Goal: Task Accomplishment & Management: Manage account settings

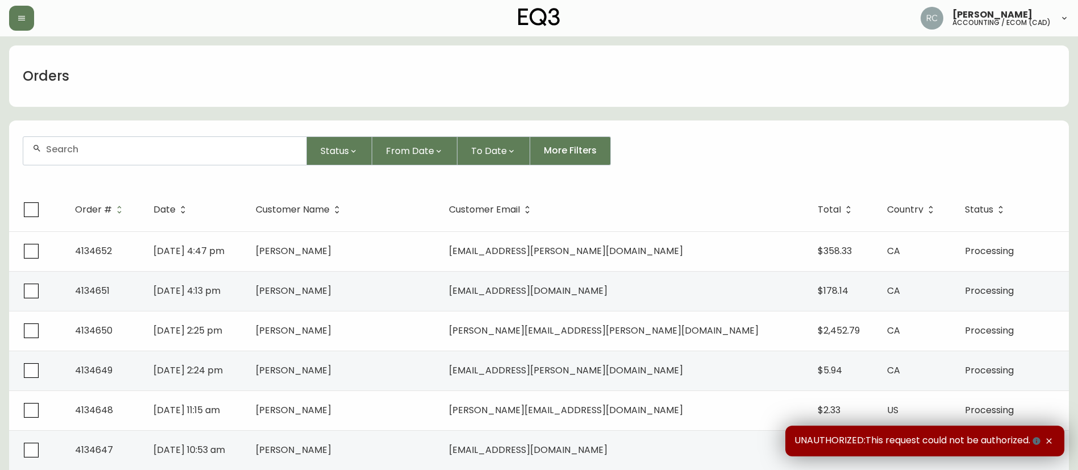
drag, startPoint x: 194, startPoint y: 129, endPoint x: 180, endPoint y: 146, distance: 21.8
click at [188, 136] on form "Status From Date To Date More Filters" at bounding box center [539, 155] width 1060 height 65
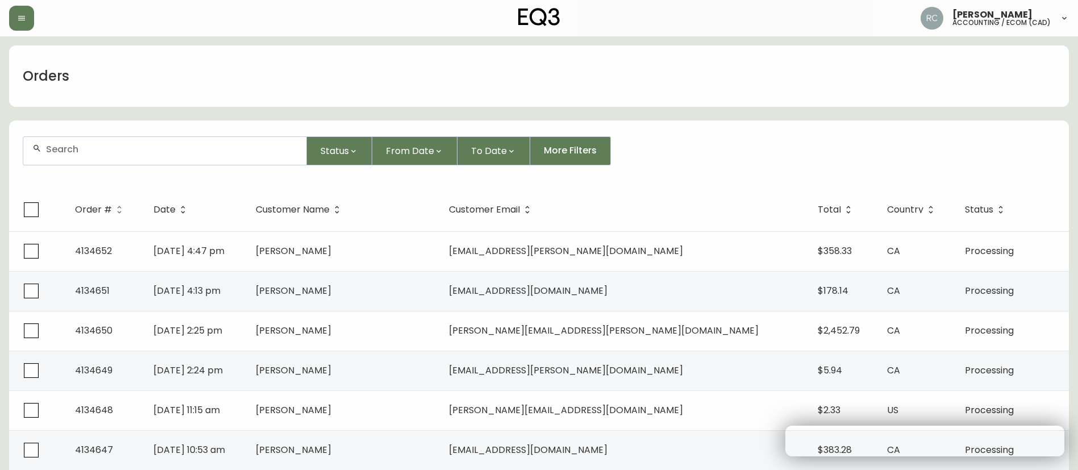
click at [178, 149] on input "text" at bounding box center [171, 149] width 251 height 11
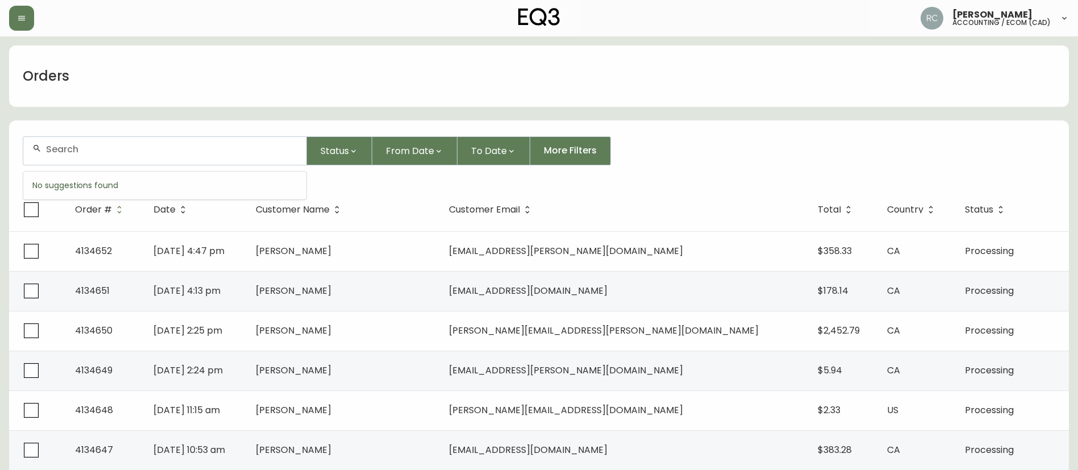
paste input "4134399"
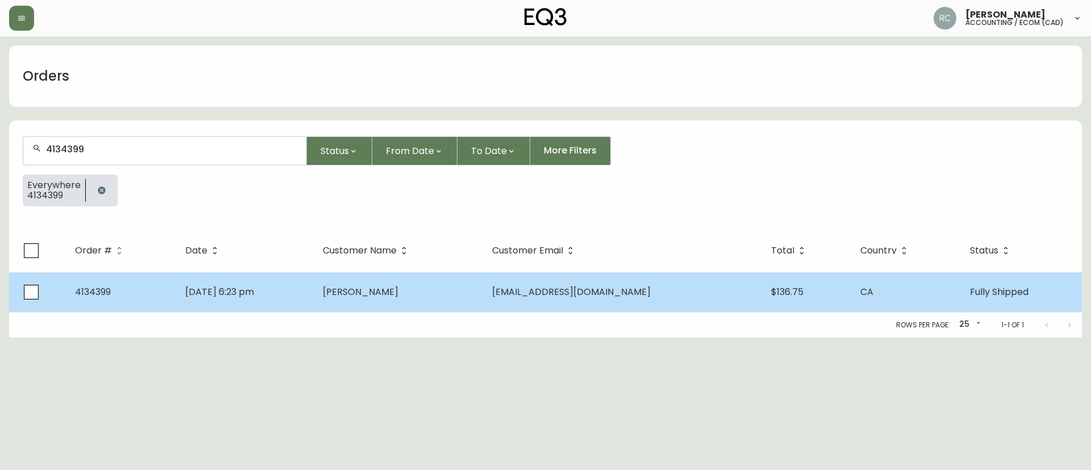
type input "4134399"
click at [284, 288] on td "[DATE] 6:23 pm" at bounding box center [245, 292] width 138 height 40
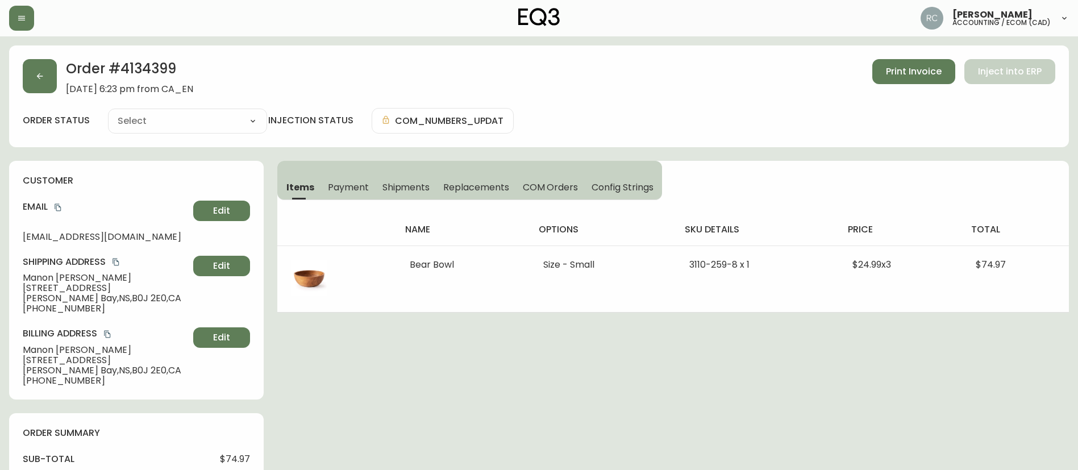
type input "Fully Shipped"
select select "FULLY_SHIPPED"
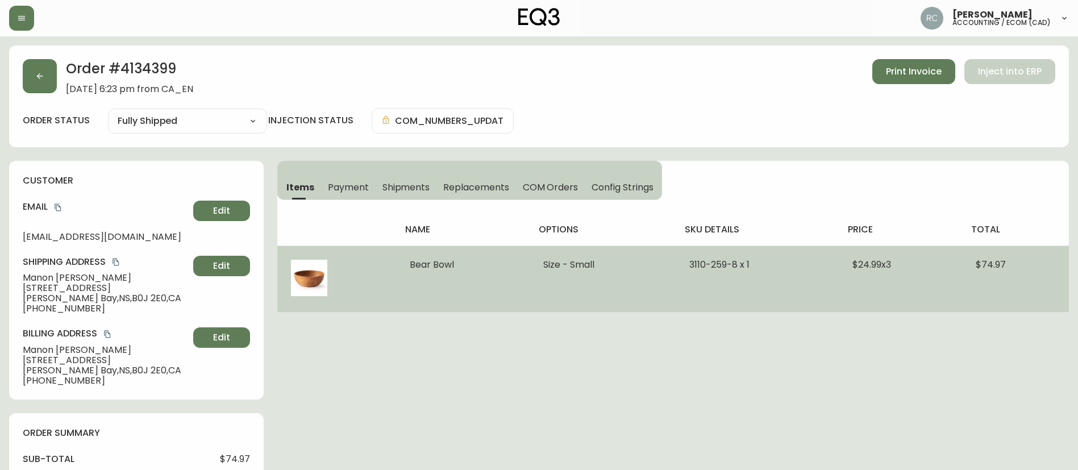
click at [343, 304] on td at bounding box center [336, 279] width 119 height 67
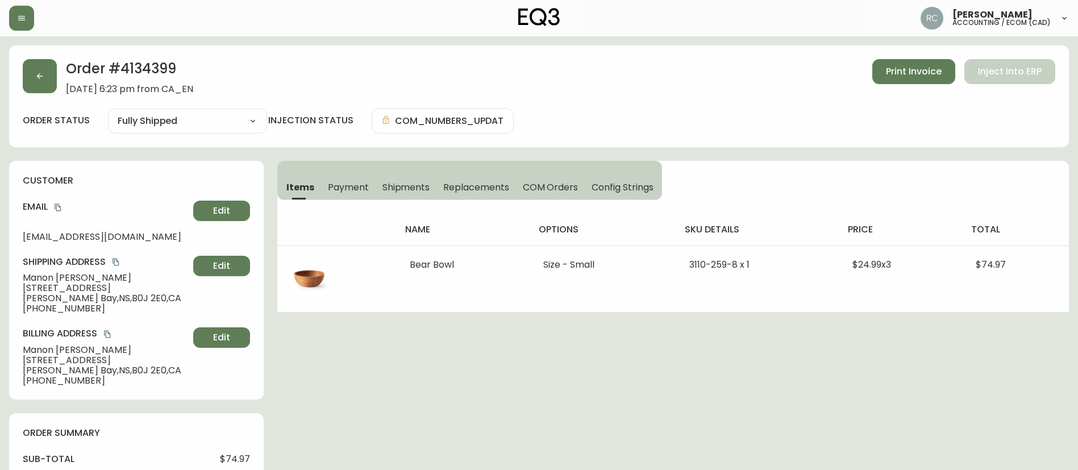
drag, startPoint x: 584, startPoint y: 364, endPoint x: 577, endPoint y: 354, distance: 12.8
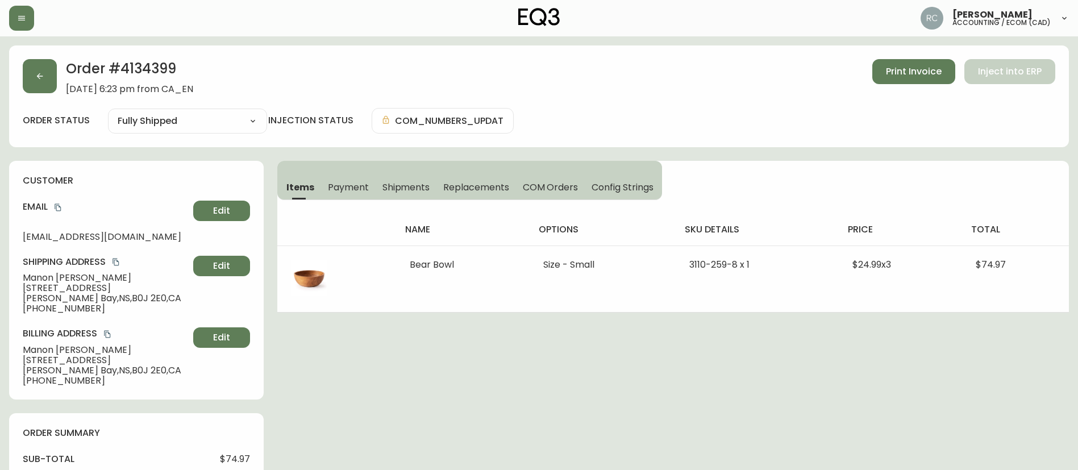
click at [348, 187] on span "Payment" at bounding box center [348, 187] width 41 height 12
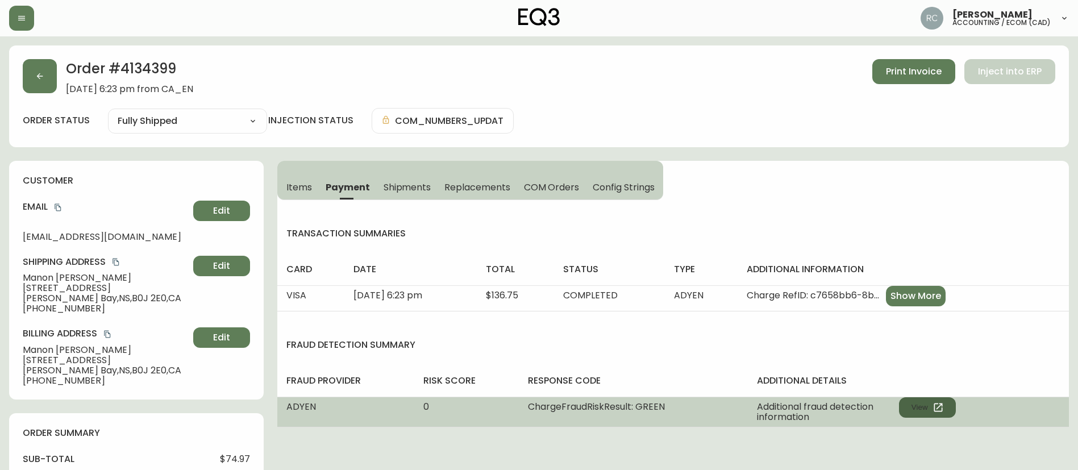
click at [918, 408] on button "View" at bounding box center [927, 407] width 57 height 20
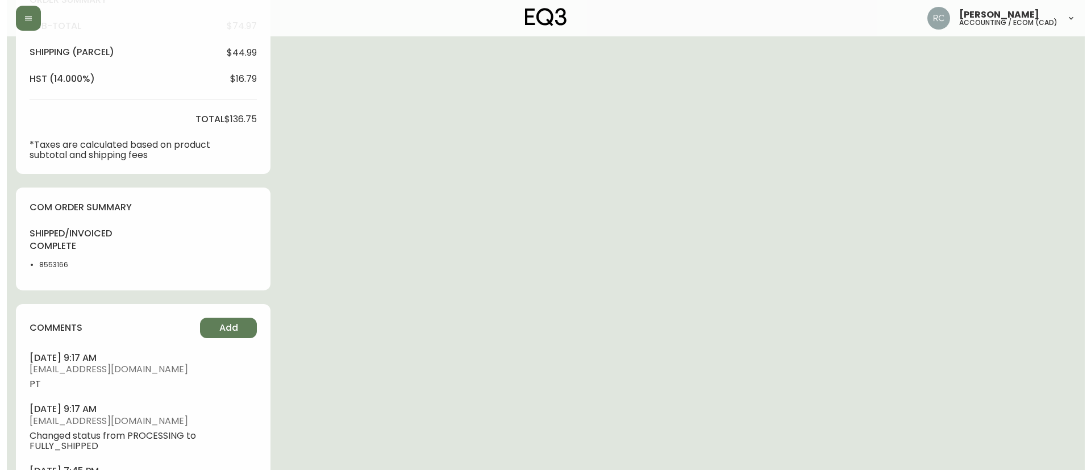
scroll to position [455, 0]
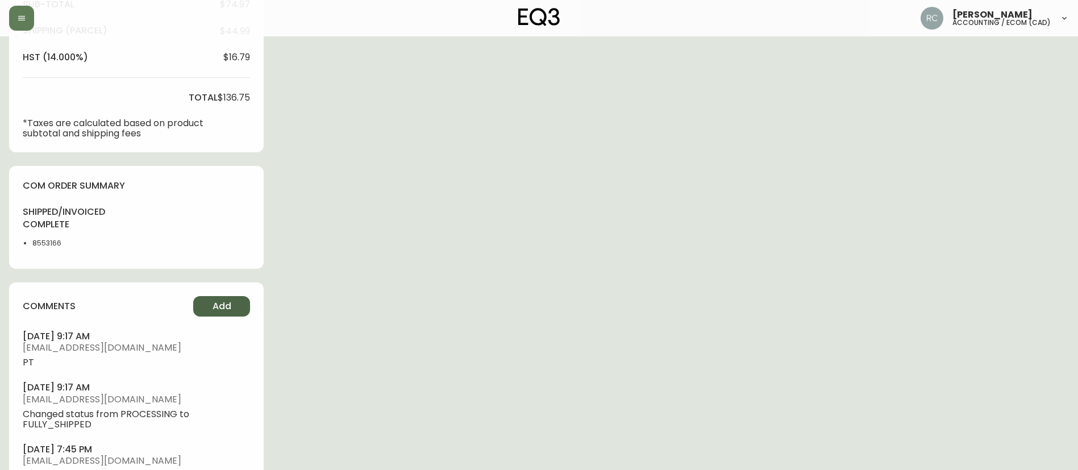
click at [215, 311] on span "Add" at bounding box center [222, 306] width 19 height 13
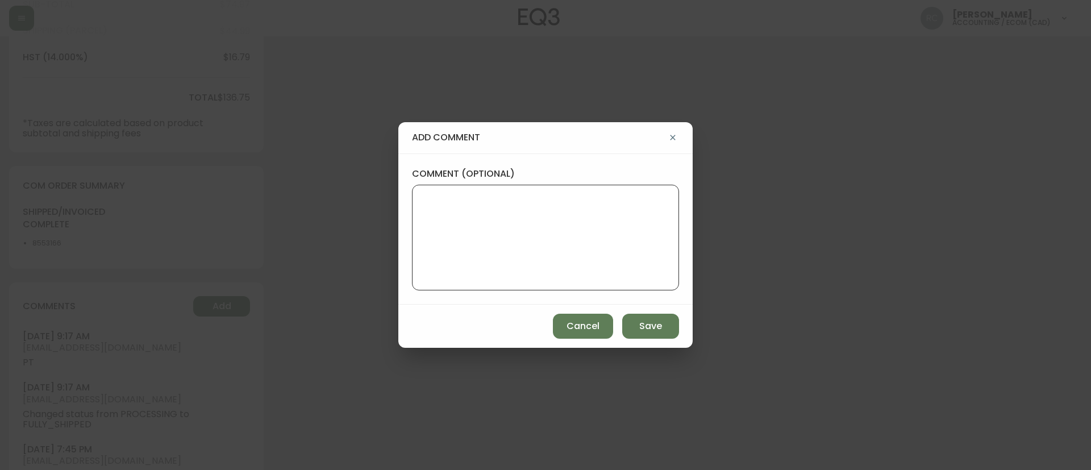
click at [502, 245] on textarea "comment (optional)" at bounding box center [546, 237] width 248 height 91
paste textarea "ECOM RETURN TICKET# 816315 ECOM ORD# 4134399 RTN# 1161916950 TOTAL REFUND AMT: …"
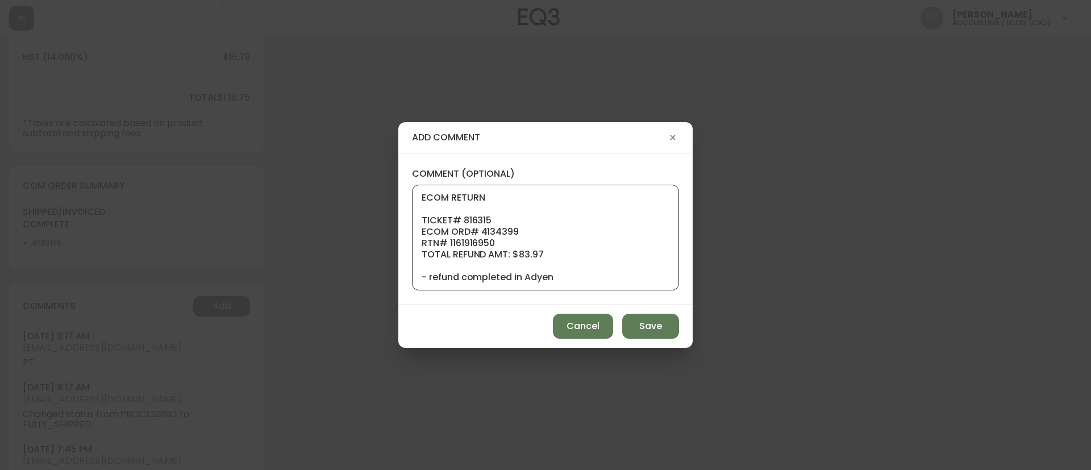
scroll to position [80, 0]
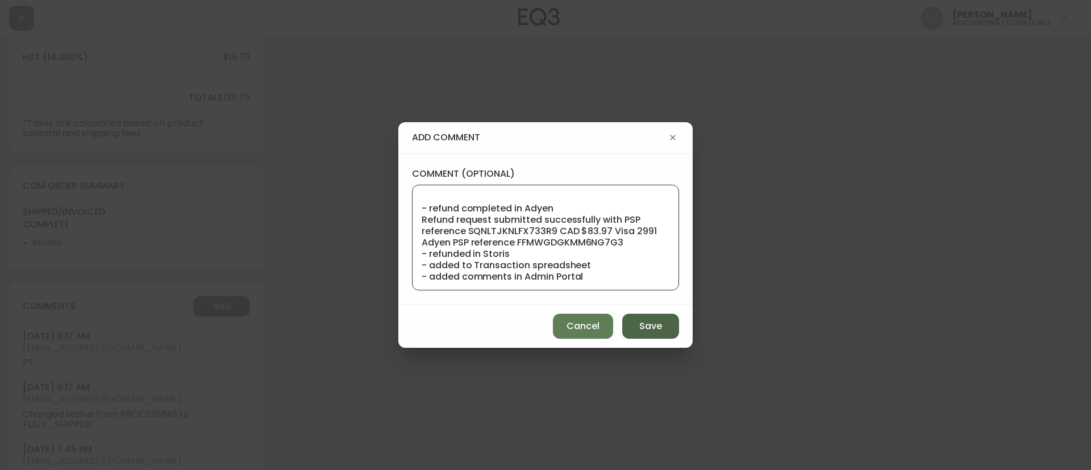
type textarea "ECOM RETURN TICKET# 816315 ECOM ORD# 4134399 RTN# 1161916950 TOTAL REFUND AMT: …"
drag, startPoint x: 652, startPoint y: 324, endPoint x: 524, endPoint y: 107, distance: 252.3
click at [652, 320] on span "Save" at bounding box center [650, 326] width 23 height 13
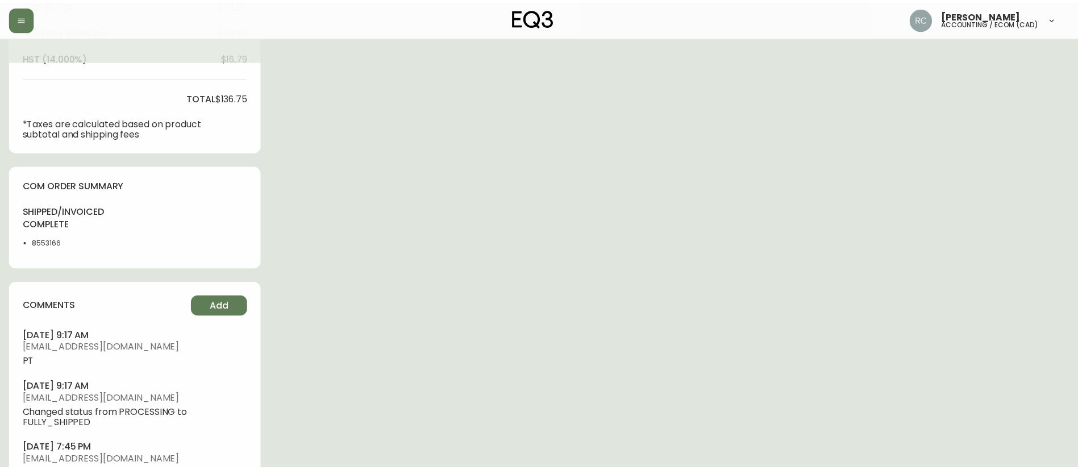
scroll to position [0, 0]
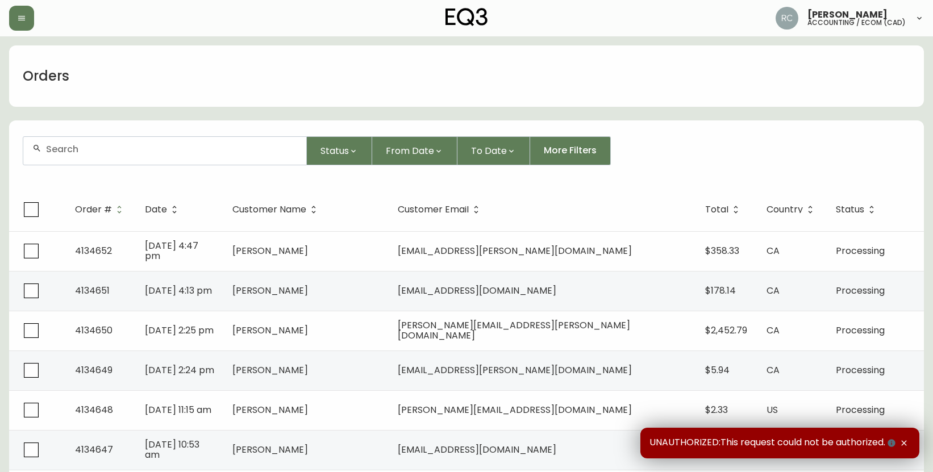
drag, startPoint x: 246, startPoint y: 104, endPoint x: 725, endPoint y: 131, distance: 479.4
click at [277, 101] on div "Orders" at bounding box center [466, 75] width 915 height 61
